Goal: Task Accomplishment & Management: Complete application form

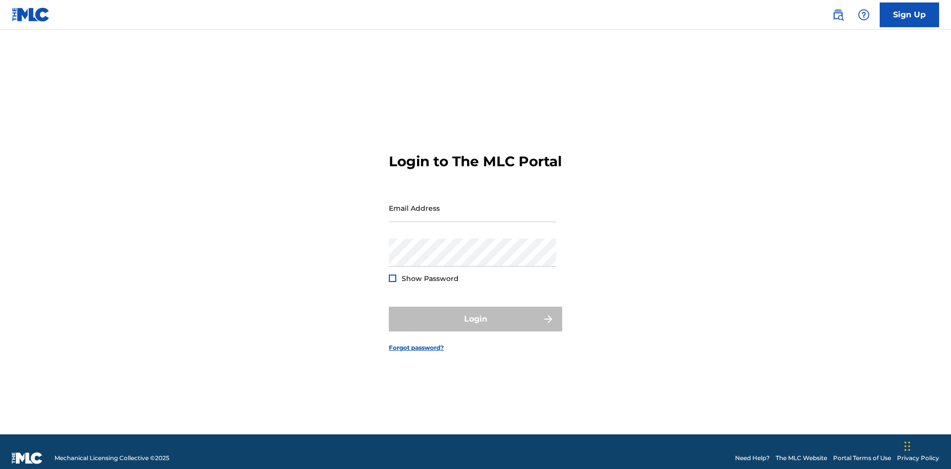
scroll to position [13, 0]
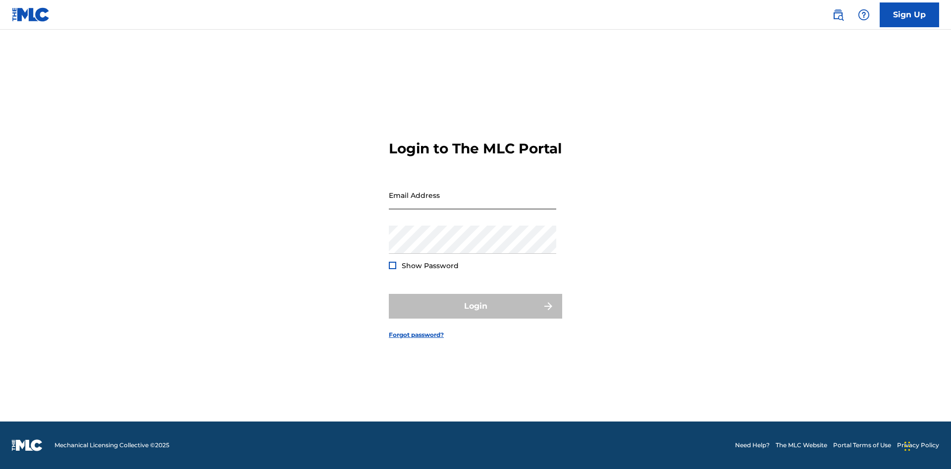
click at [472, 204] on input "Email Address" at bounding box center [472, 195] width 167 height 28
type input "[EMAIL_ADDRESS][DOMAIN_NAME]"
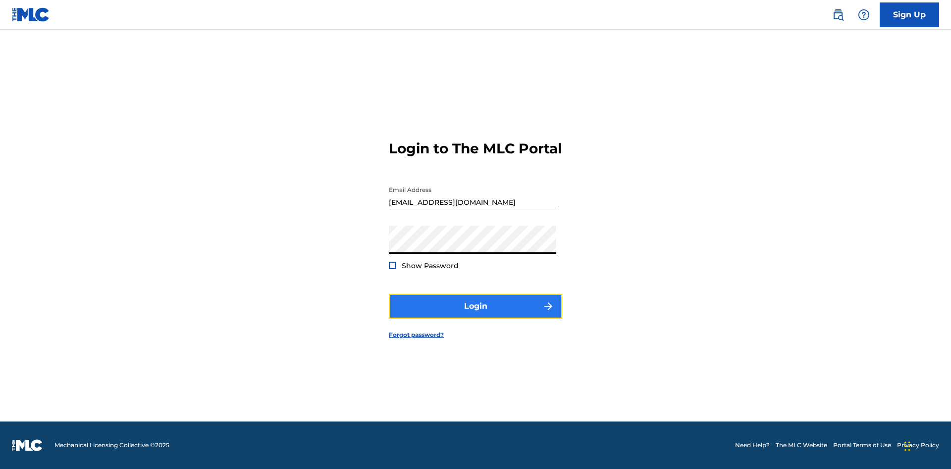
click at [475, 315] on button "Login" at bounding box center [475, 306] width 173 height 25
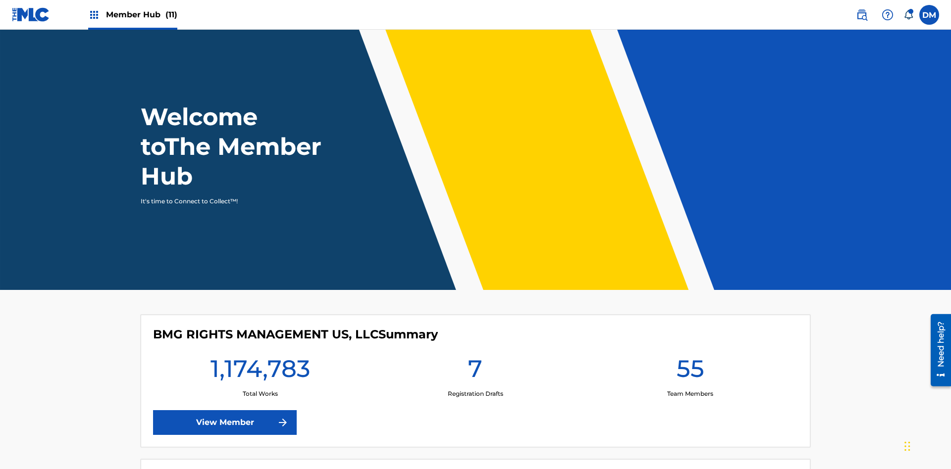
click at [132, 14] on span "Member Hub (11)" at bounding box center [141, 14] width 71 height 11
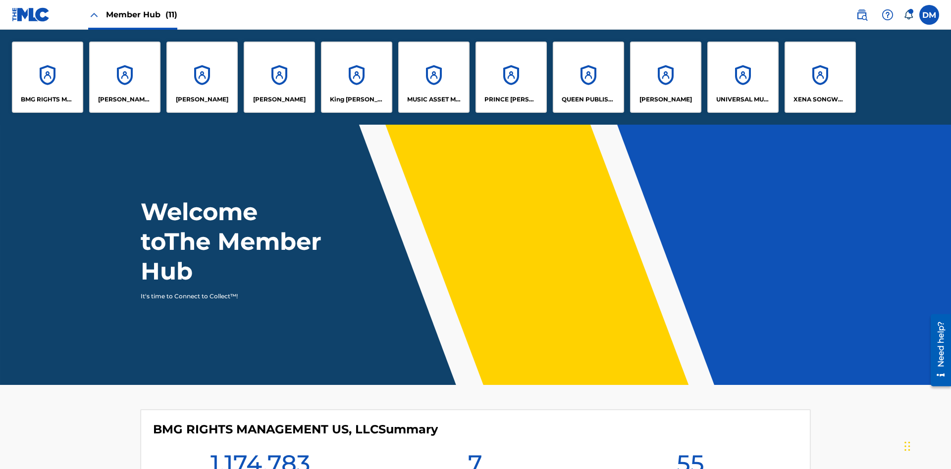
scroll to position [36, 0]
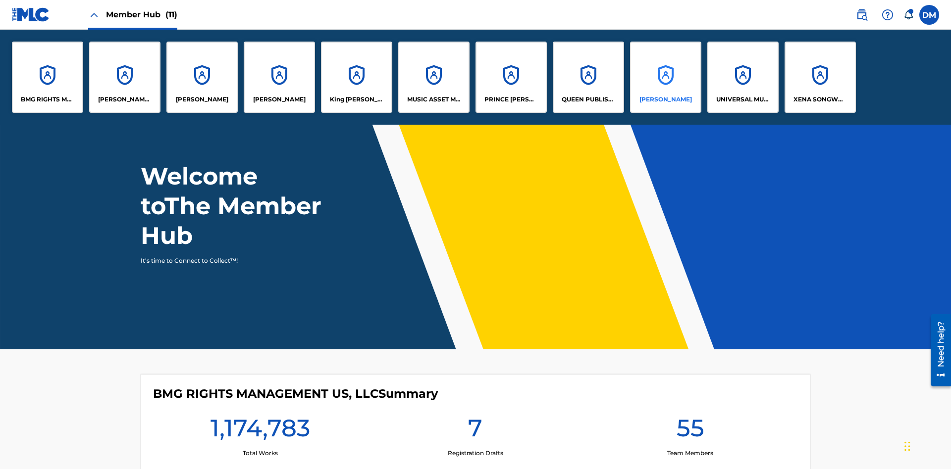
click at [665, 100] on p "[PERSON_NAME]" at bounding box center [665, 99] width 52 height 9
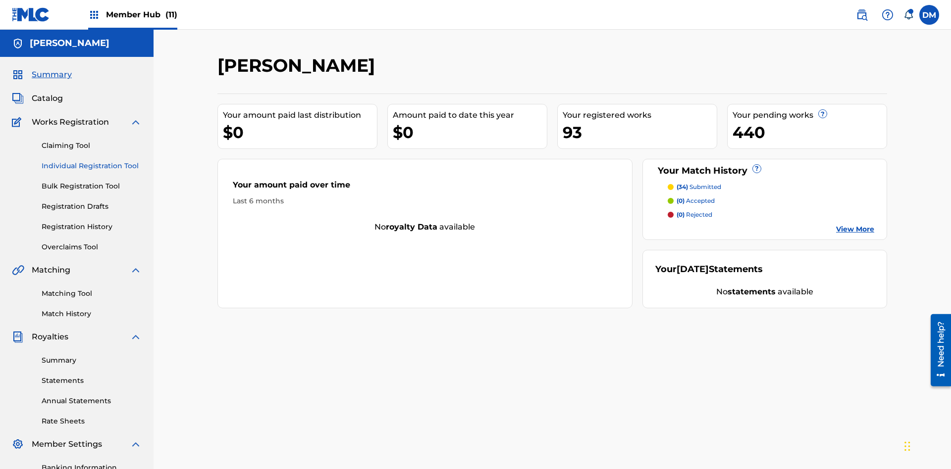
click at [92, 161] on link "Individual Registration Tool" at bounding box center [92, 166] width 100 height 10
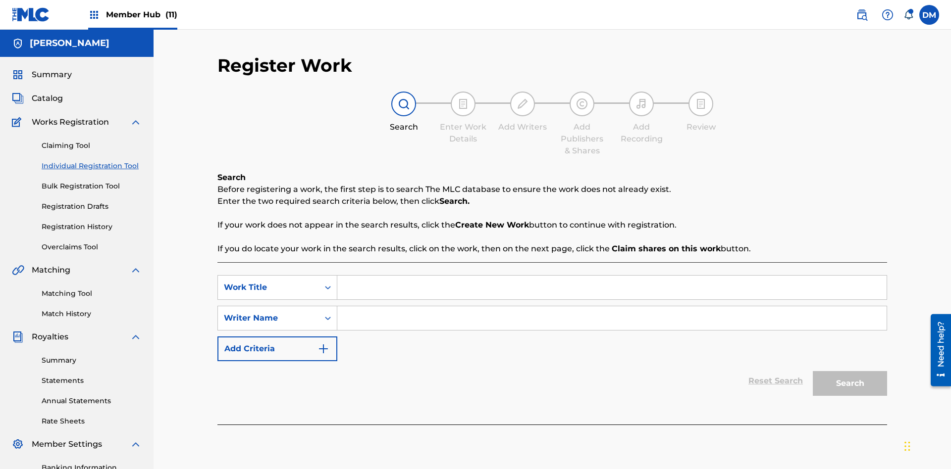
click at [268, 282] on div "Work Title" at bounding box center [268, 288] width 89 height 12
click at [612, 307] on input "Search Form" at bounding box center [611, 319] width 549 height 24
click at [850, 371] on button "Search" at bounding box center [850, 383] width 74 height 25
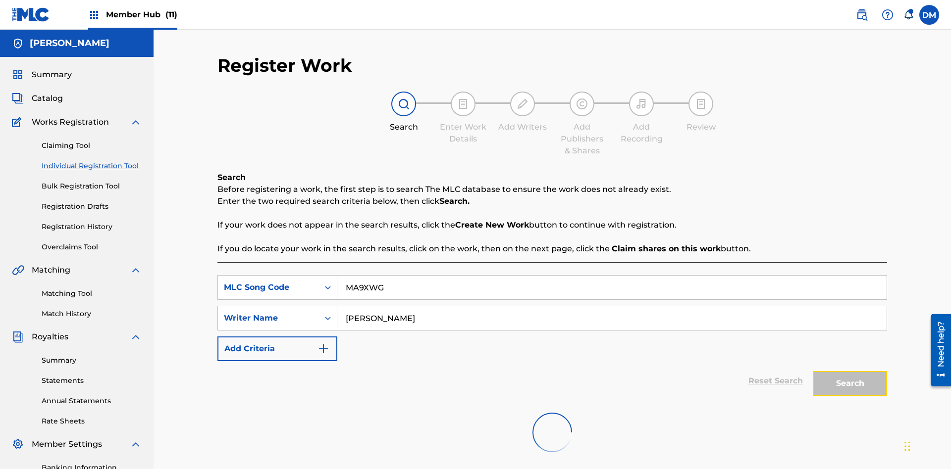
click at [850, 371] on button "Search" at bounding box center [850, 383] width 74 height 25
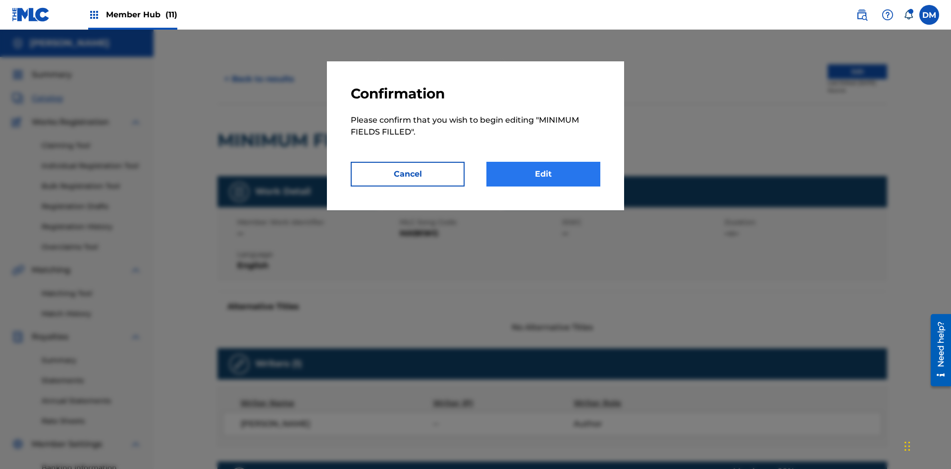
click at [543, 174] on link "Edit" at bounding box center [543, 174] width 114 height 25
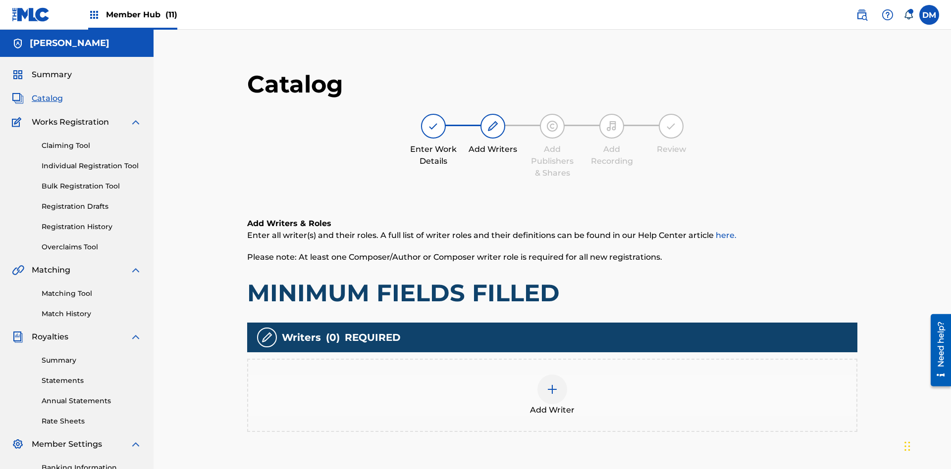
click at [546, 384] on img at bounding box center [552, 390] width 12 height 12
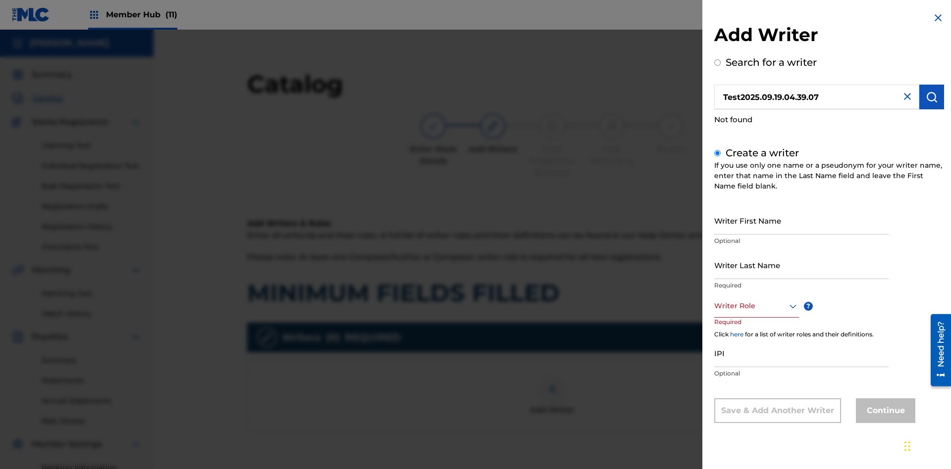
click at [801, 220] on input "Writer First Name" at bounding box center [801, 220] width 174 height 28
click at [801, 265] on input "Writer Last Name" at bounding box center [801, 265] width 174 height 28
click at [756, 306] on div at bounding box center [756, 306] width 85 height 12
click at [801, 354] on input "IPI" at bounding box center [801, 353] width 174 height 28
click at [884, 412] on button "Continue" at bounding box center [885, 411] width 59 height 25
